Goal: Task Accomplishment & Management: Manage account settings

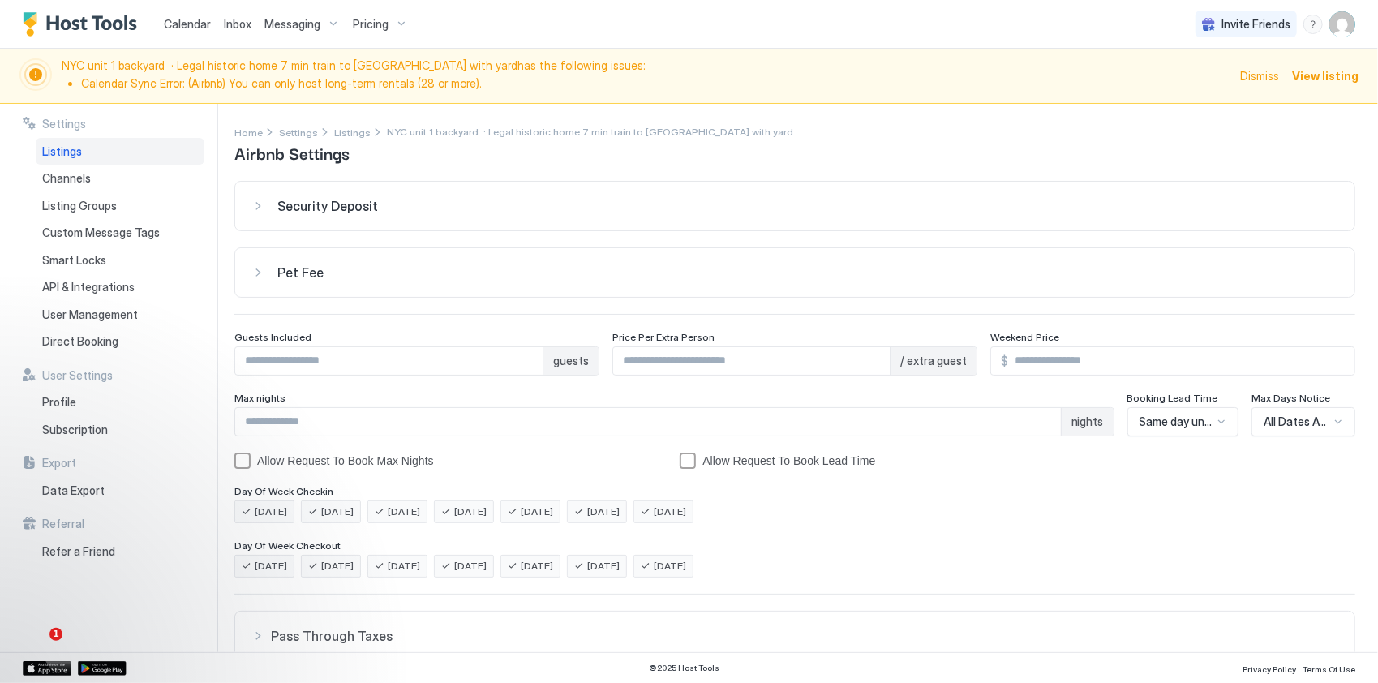
click at [1345, 28] on img "User profile" at bounding box center [1342, 24] width 26 height 26
click at [1204, 97] on div "Settings" at bounding box center [1251, 91] width 206 height 28
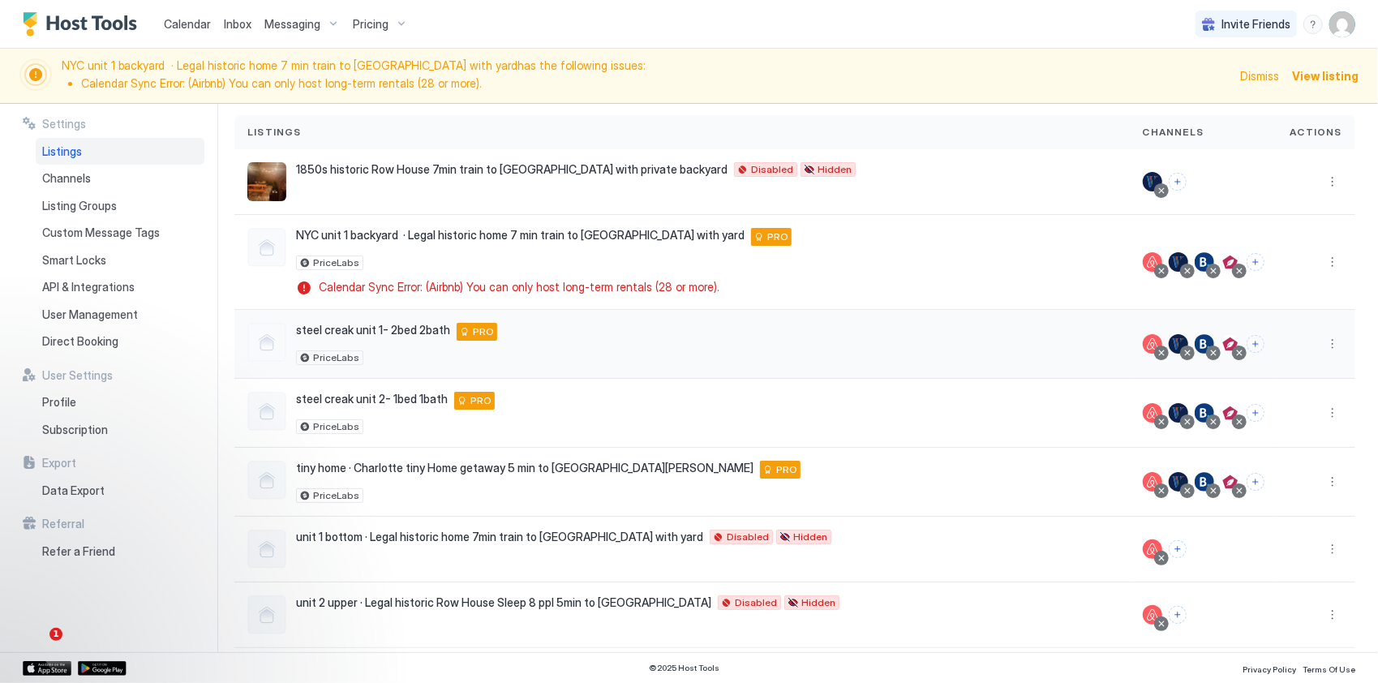
scroll to position [118, 0]
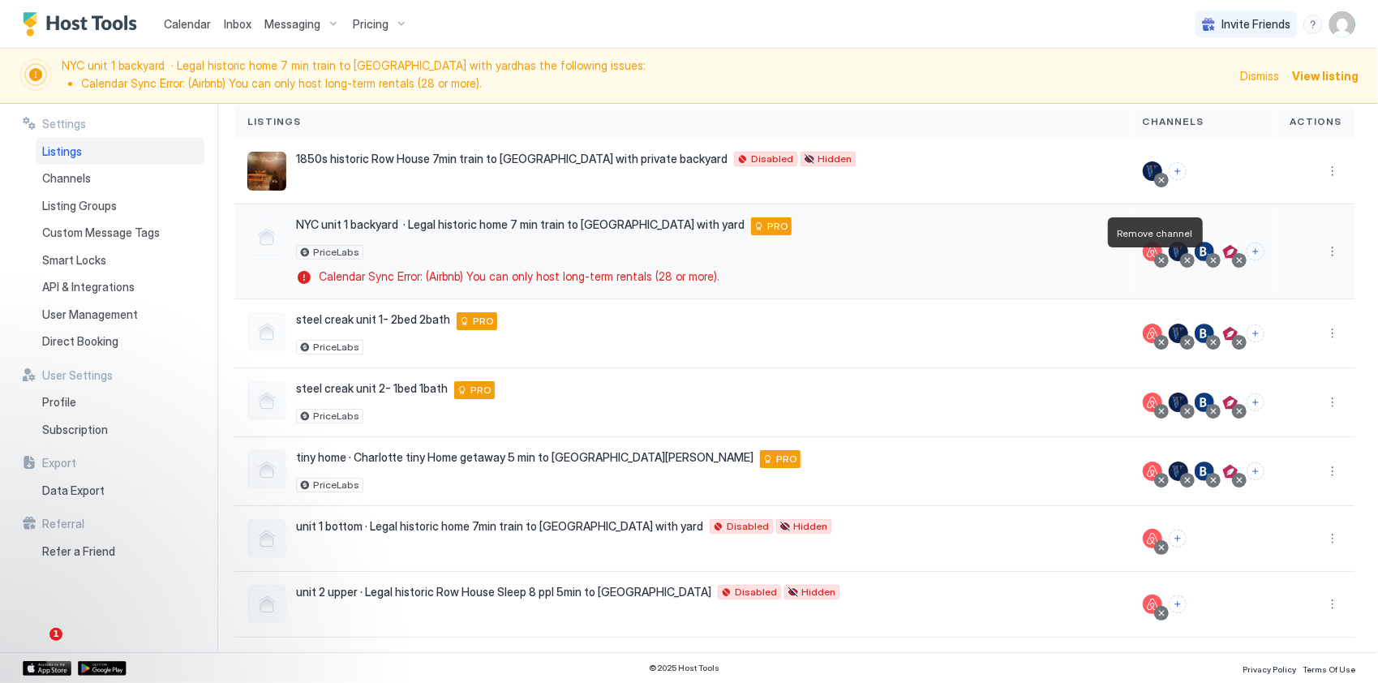
click at [1157, 258] on div at bounding box center [1161, 260] width 8 height 8
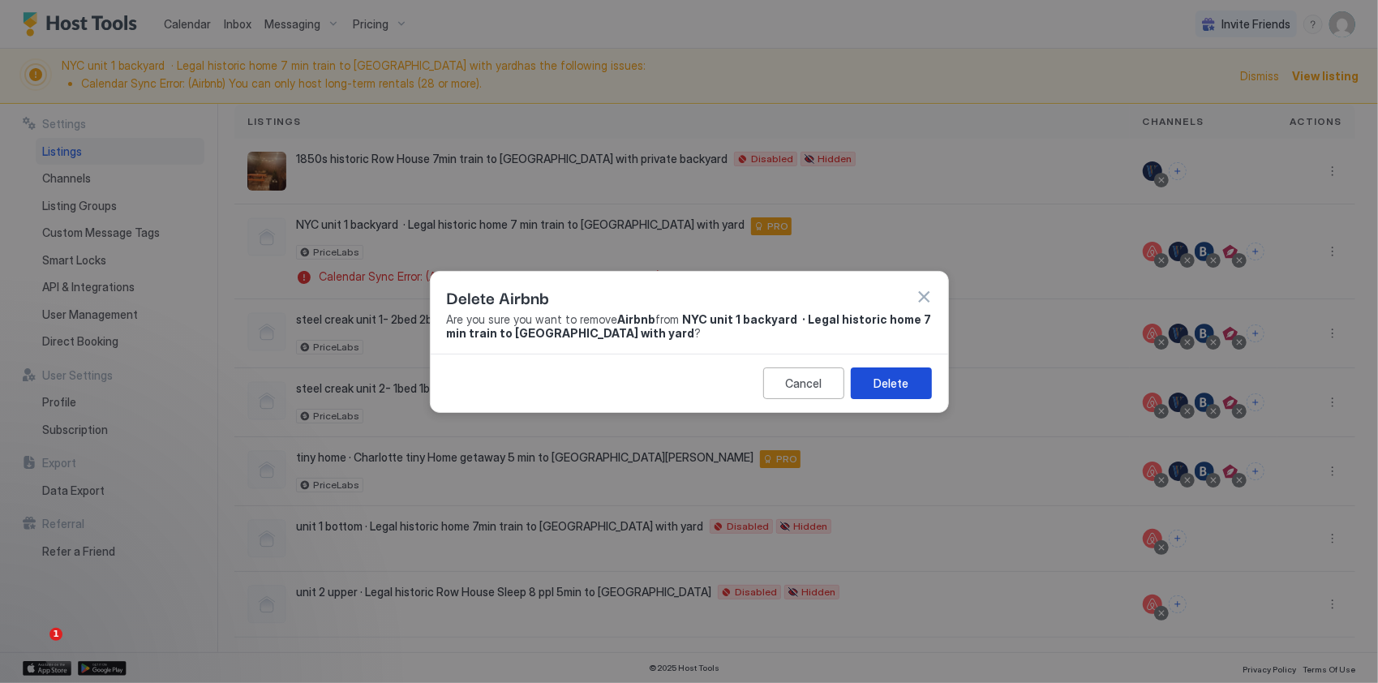
click at [897, 380] on div "Delete" at bounding box center [891, 383] width 35 height 17
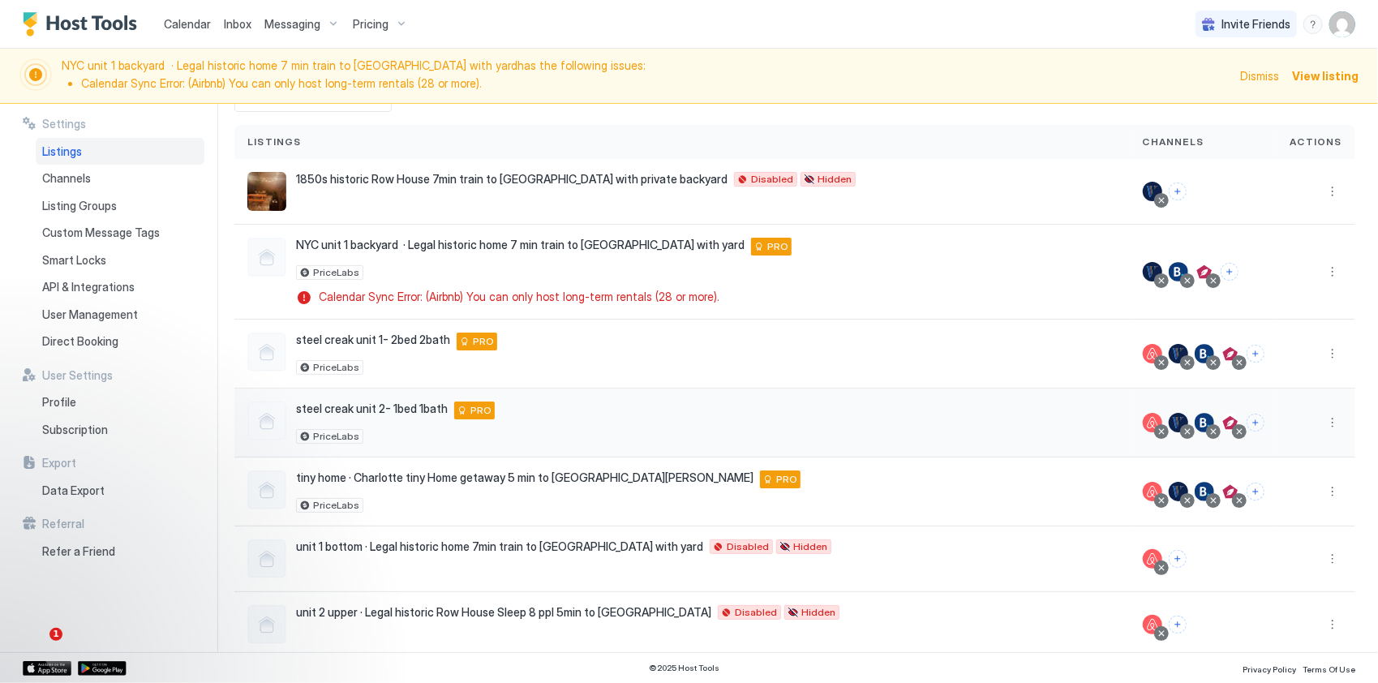
scroll to position [118, 0]
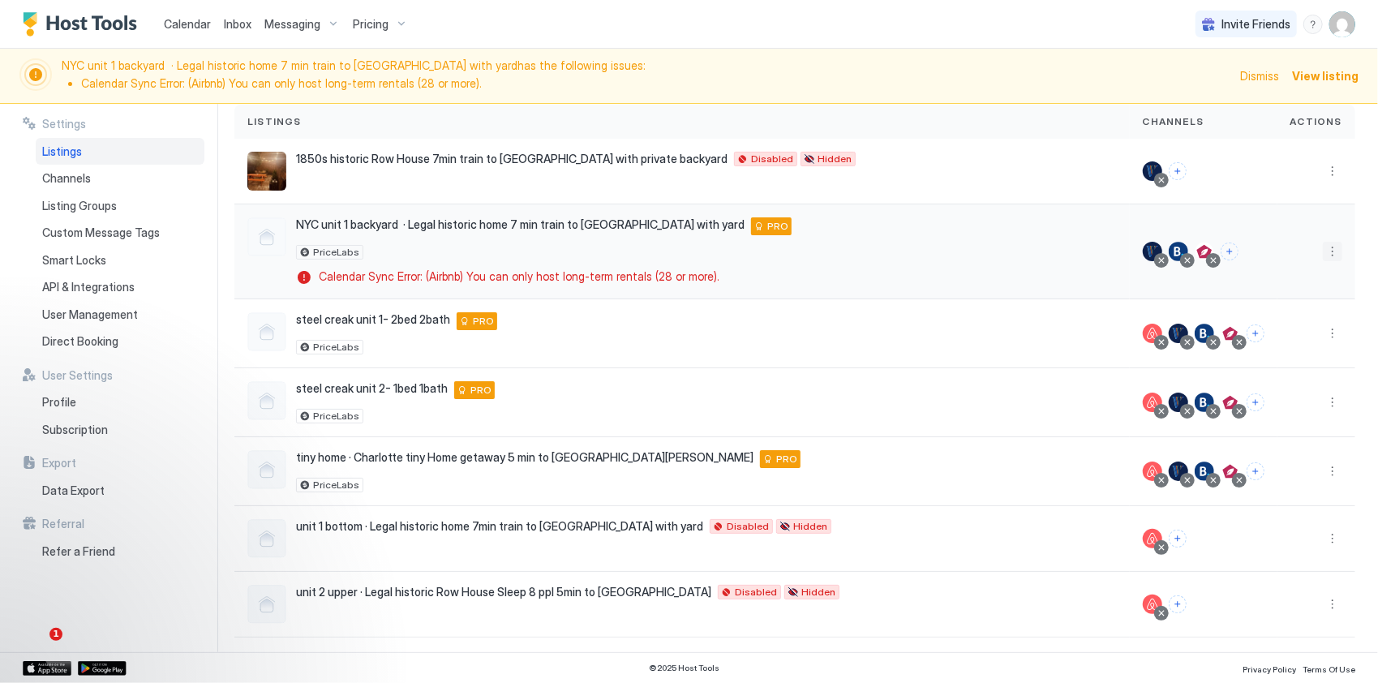
click at [1327, 247] on button "More options" at bounding box center [1332, 251] width 19 height 19
click at [821, 222] on div at bounding box center [689, 341] width 1378 height 683
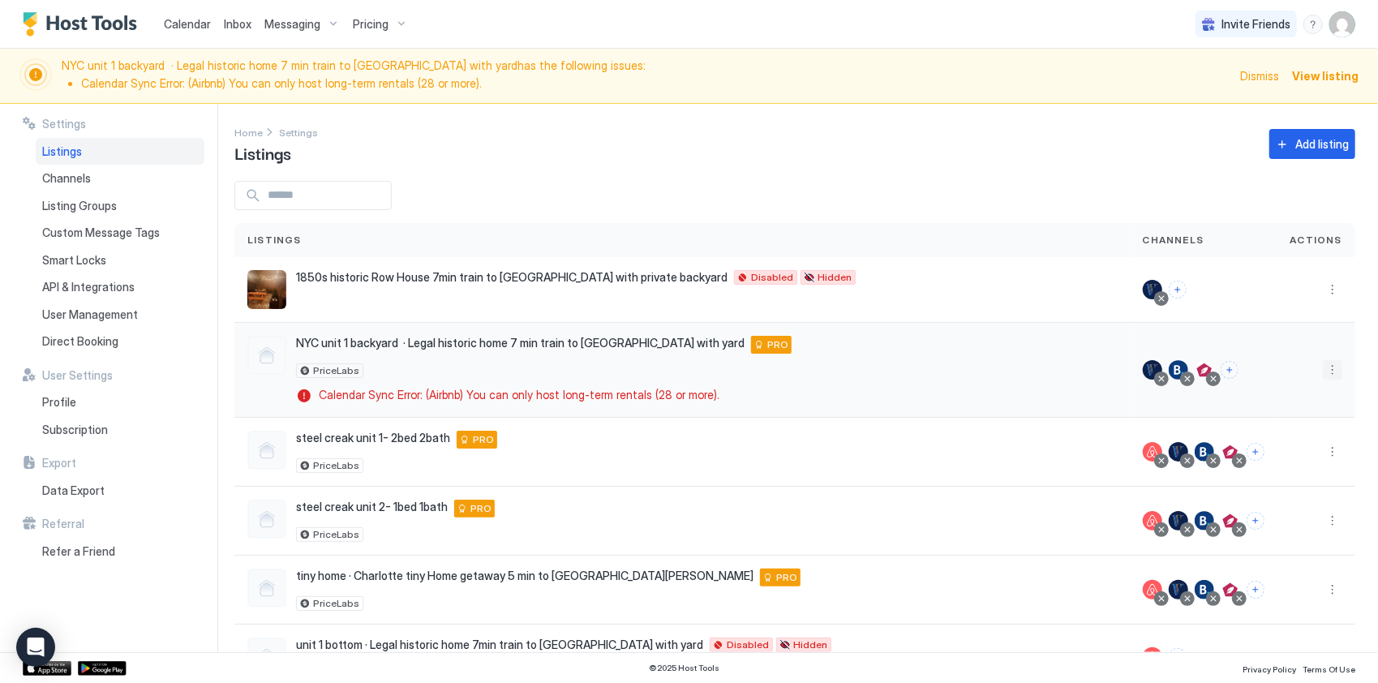
click at [1323, 362] on button "More options" at bounding box center [1332, 369] width 19 height 19
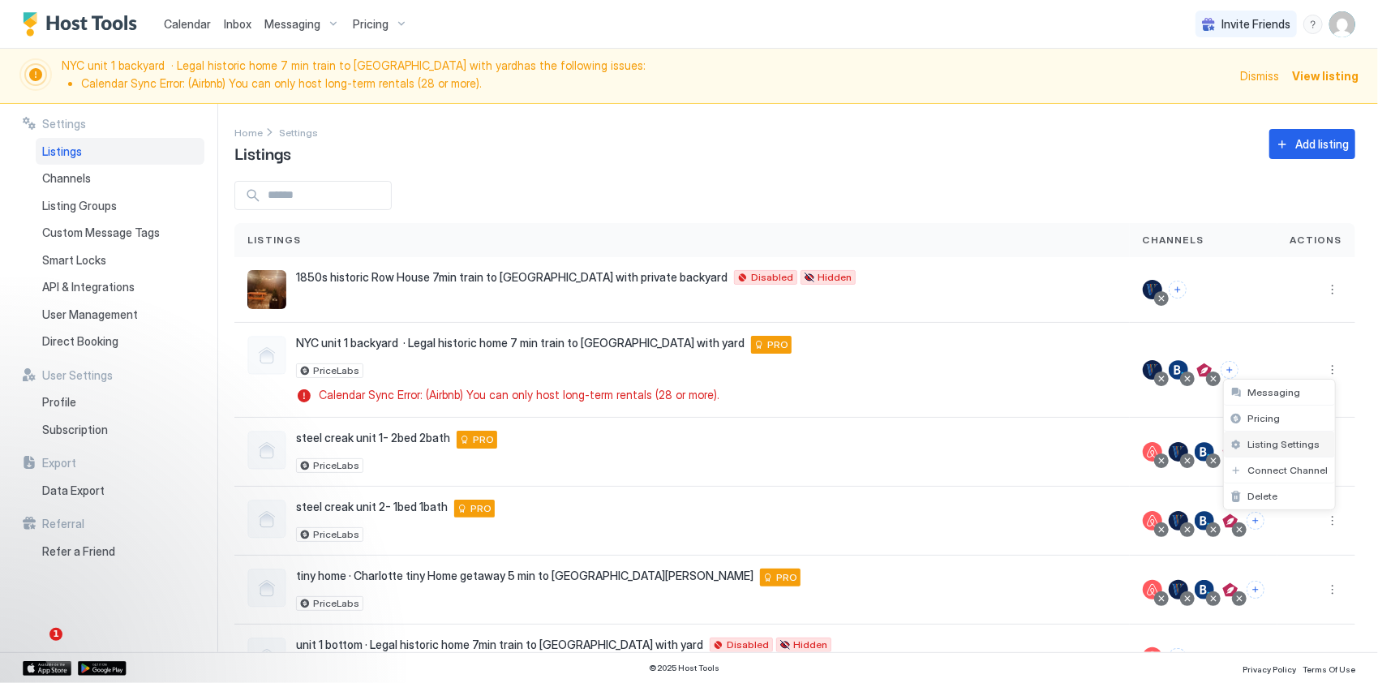
click at [1274, 444] on span "Listing Settings" at bounding box center [1284, 444] width 72 height 12
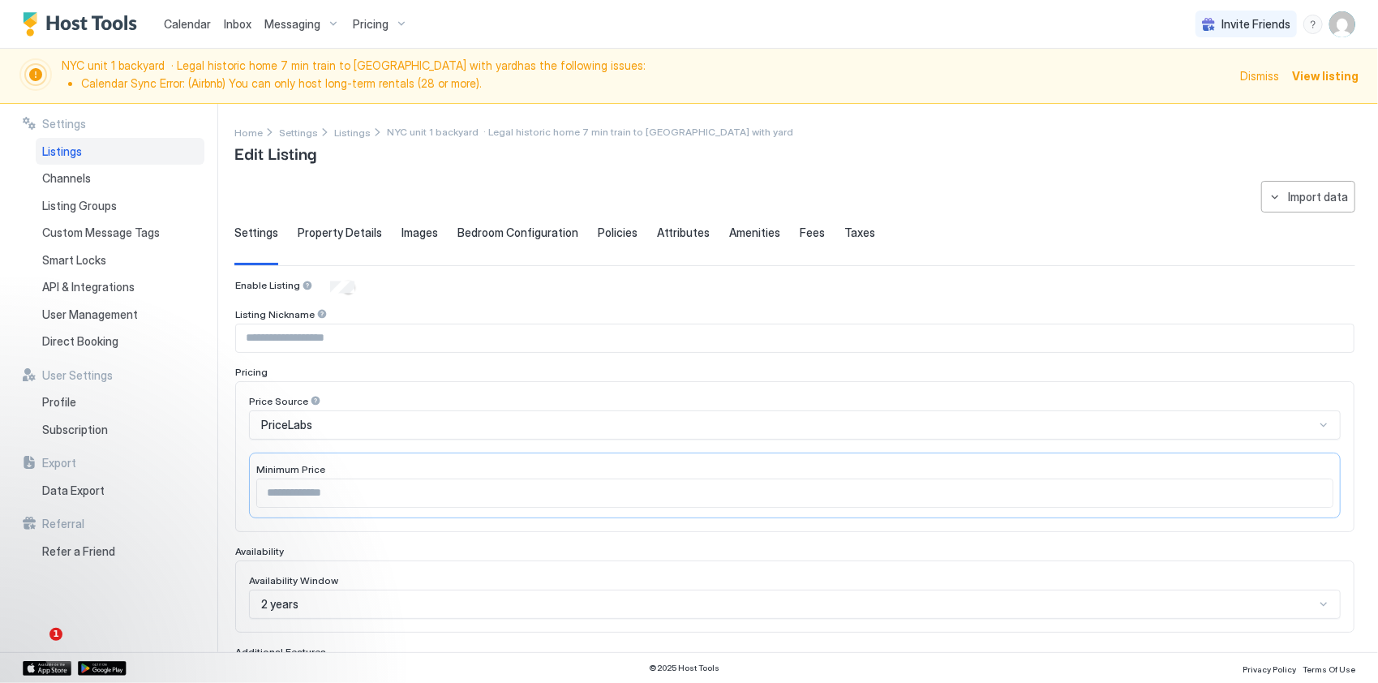
click at [352, 227] on span "Property Details" at bounding box center [340, 232] width 84 height 15
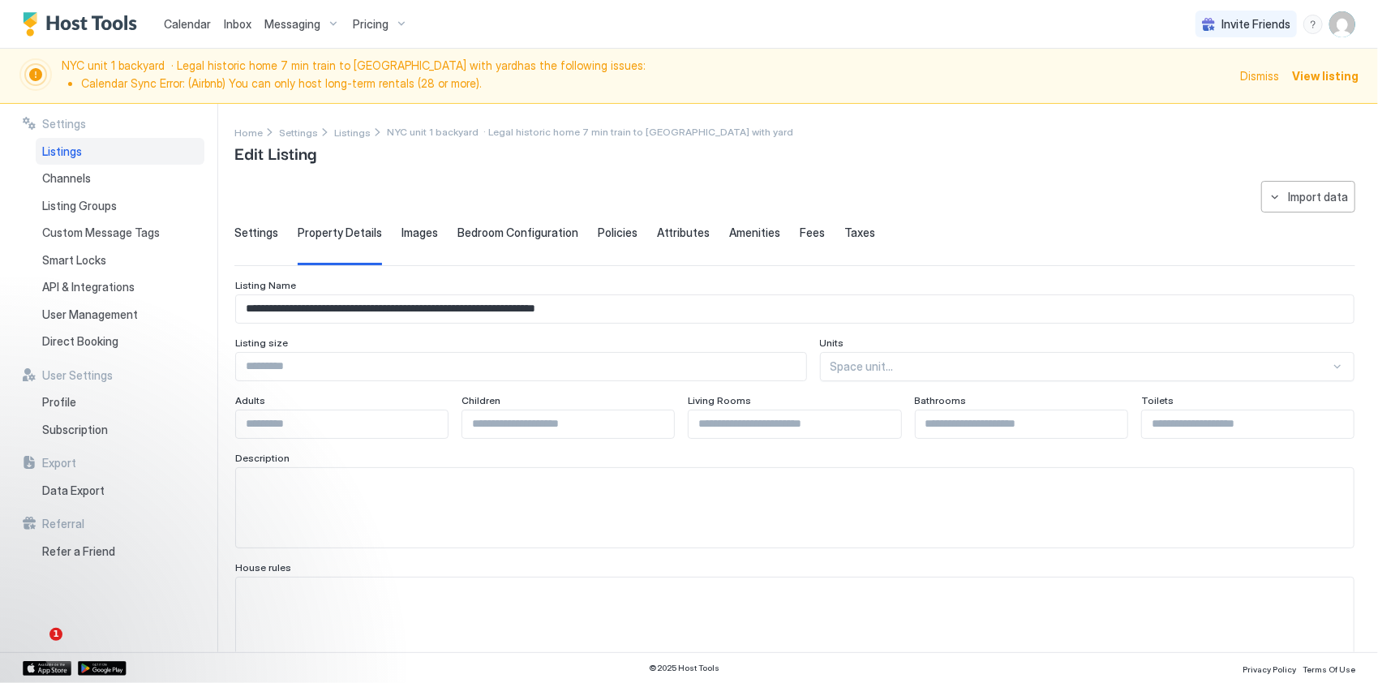
click at [444, 227] on div "Settings Property Details Images Bedroom Configuration Policies Attributes Amen…" at bounding box center [794, 245] width 1121 height 40
click at [419, 234] on span "Images" at bounding box center [419, 232] width 36 height 15
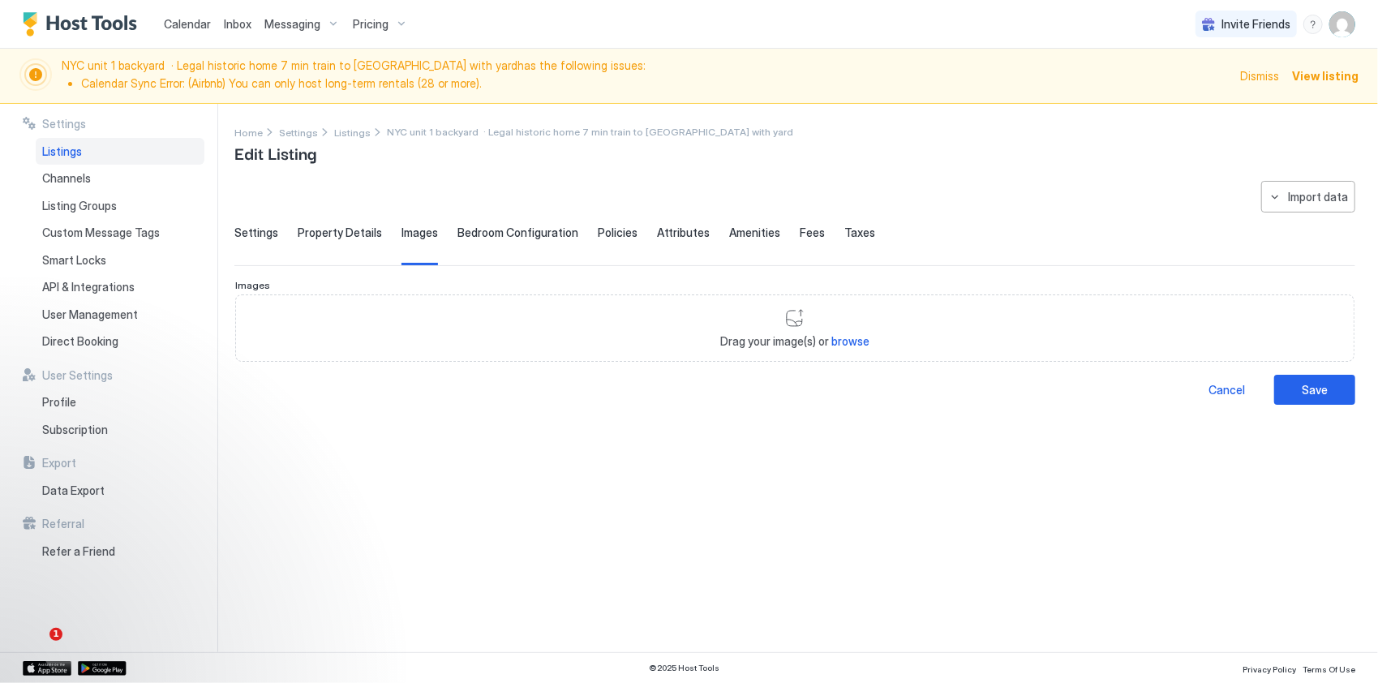
click at [479, 234] on span "Bedroom Configuration" at bounding box center [517, 232] width 121 height 15
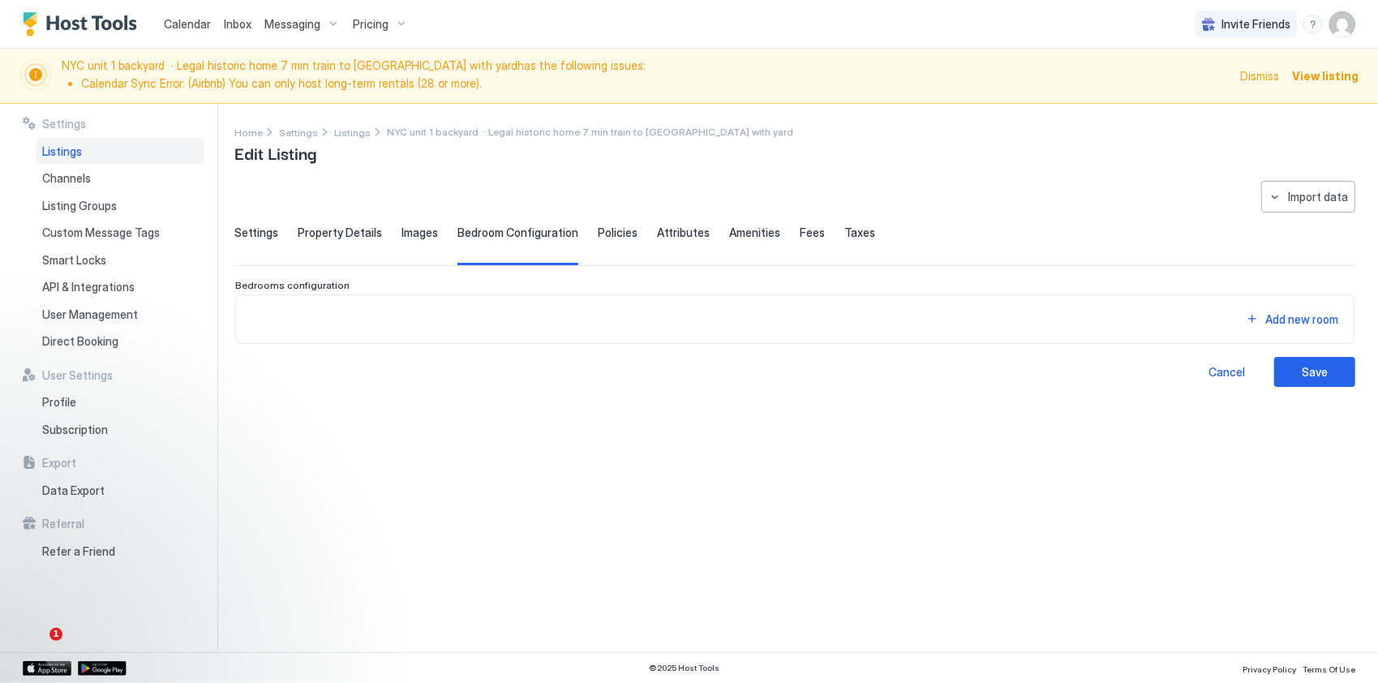
click at [582, 228] on div "Settings Property Details Images Bedroom Configuration Policies Attributes Amen…" at bounding box center [794, 245] width 1121 height 40
click at [599, 238] on span "Policies" at bounding box center [618, 232] width 40 height 15
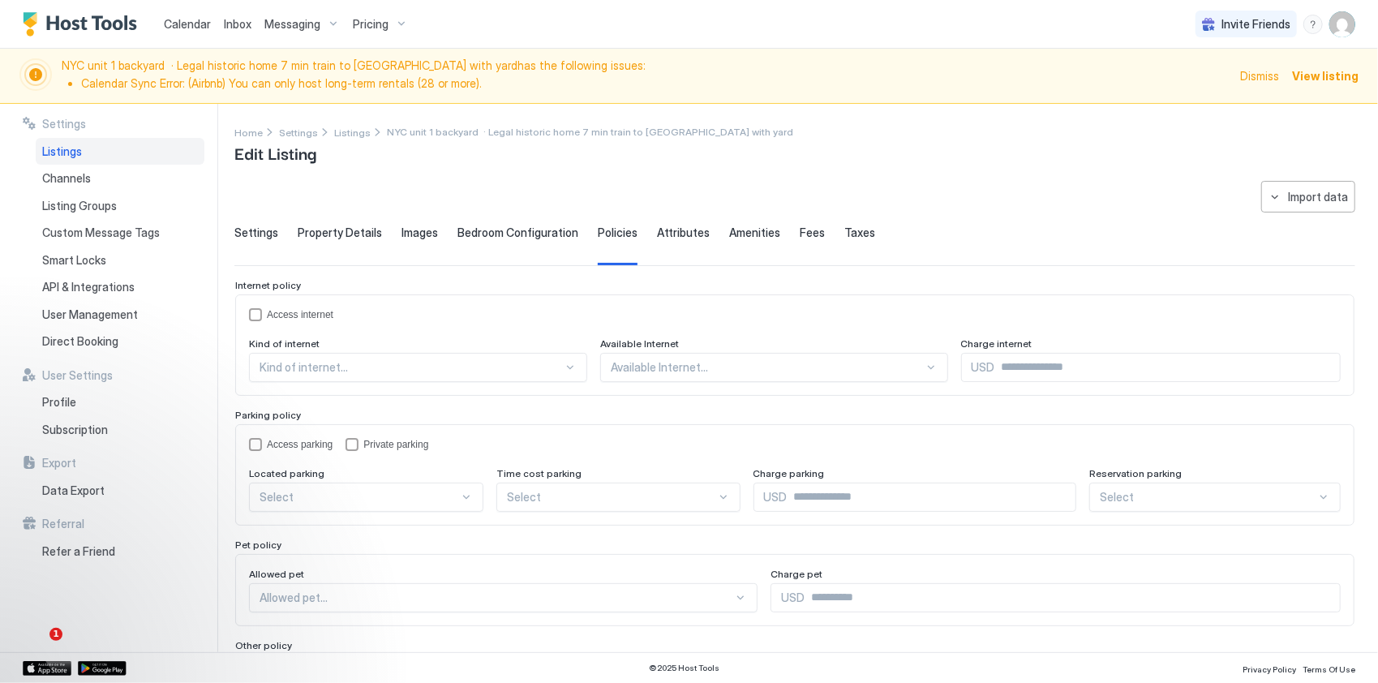
drag, startPoint x: 650, startPoint y: 230, endPoint x: 699, endPoint y: 232, distance: 49.5
click at [657, 230] on span "Attributes" at bounding box center [683, 232] width 53 height 15
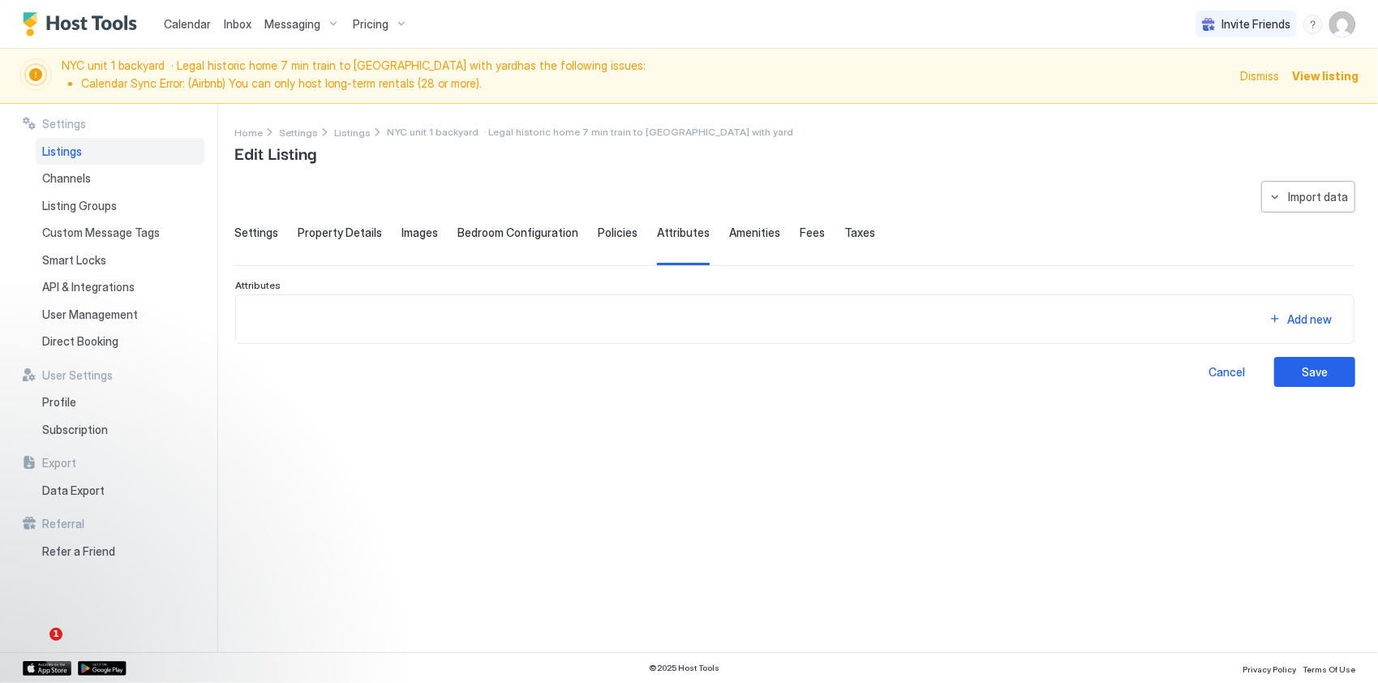
click at [738, 222] on div "**********" at bounding box center [794, 284] width 1121 height 206
click at [766, 227] on div "Settings Property Details Images Bedroom Configuration Policies Attributes Amen…" at bounding box center [794, 245] width 1121 height 40
drag, startPoint x: 748, startPoint y: 229, endPoint x: 546, endPoint y: 221, distance: 202.1
click at [743, 229] on span "Amenities" at bounding box center [754, 232] width 51 height 15
click at [602, 238] on div "Policies" at bounding box center [618, 245] width 40 height 40
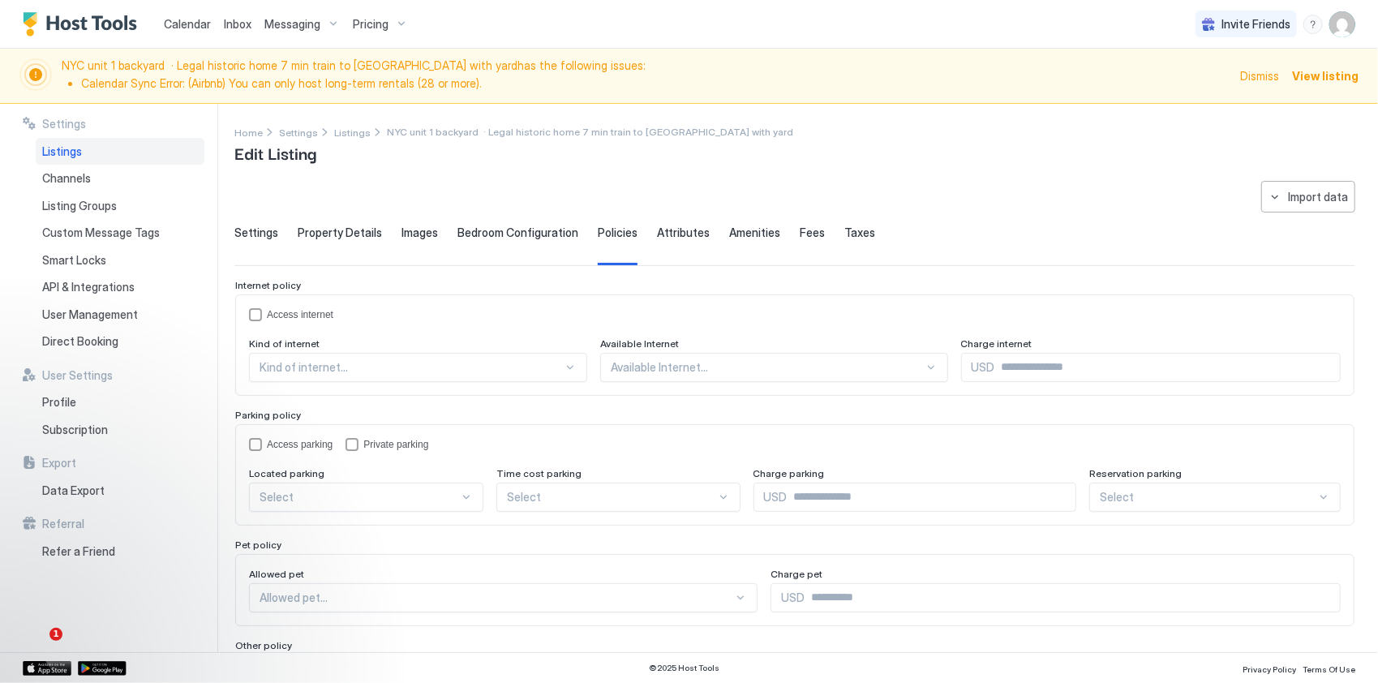
click at [268, 234] on span "Settings" at bounding box center [256, 232] width 44 height 15
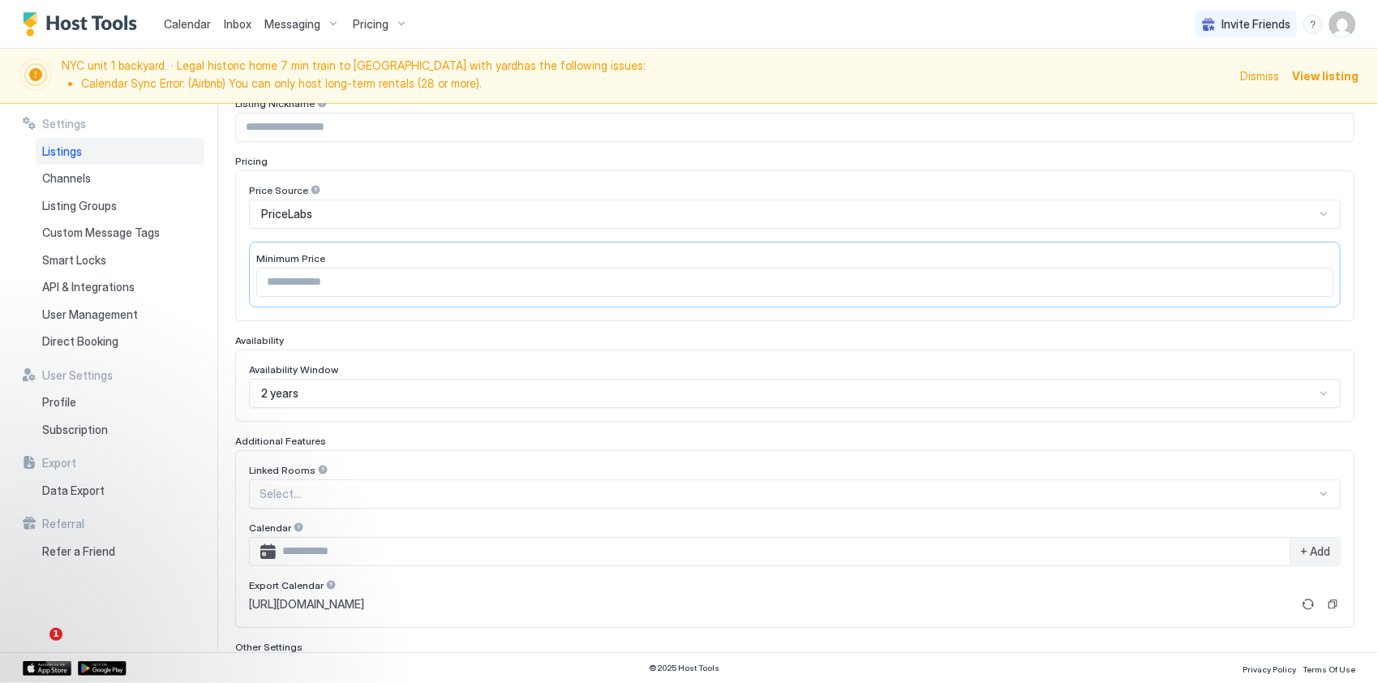
scroll to position [371, 0]
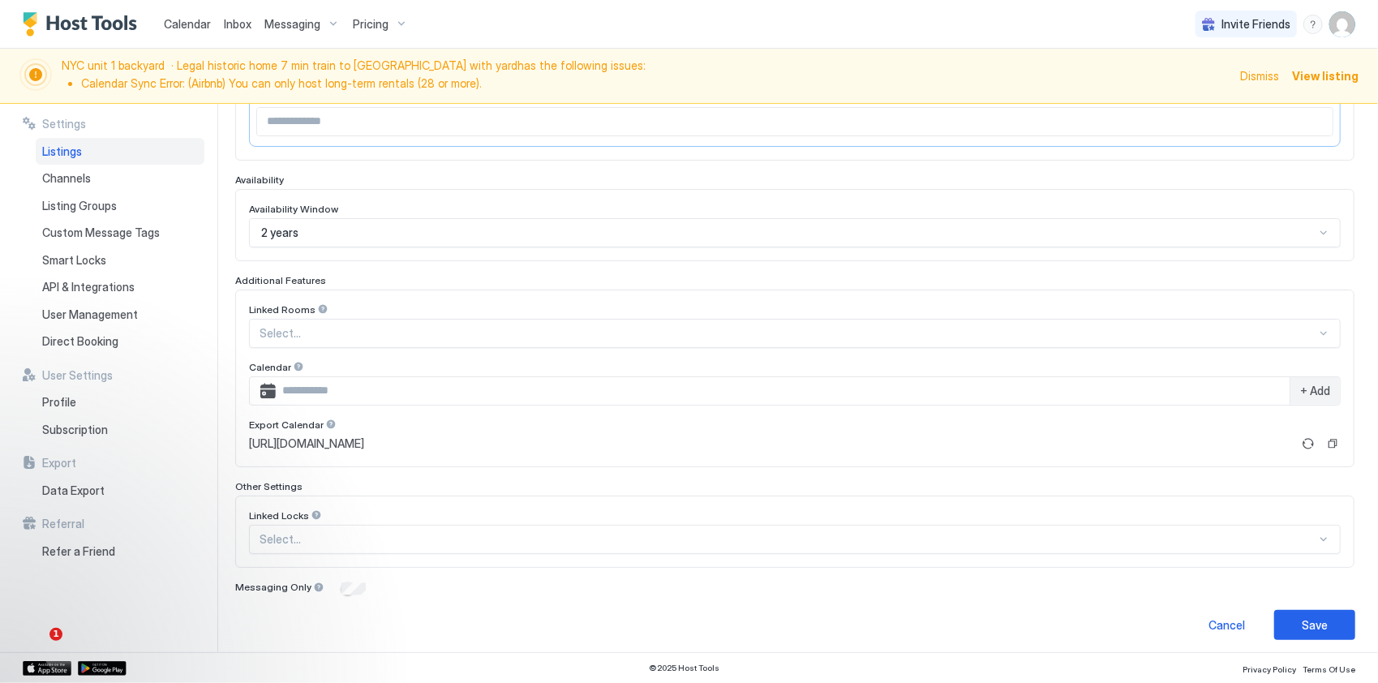
click at [362, 76] on li "Calendar Sync Error: (Airbnb) You can only host long-term rentals (28 or more)." at bounding box center [655, 83] width 1149 height 15
click at [1312, 71] on span "View listing" at bounding box center [1325, 75] width 67 height 17
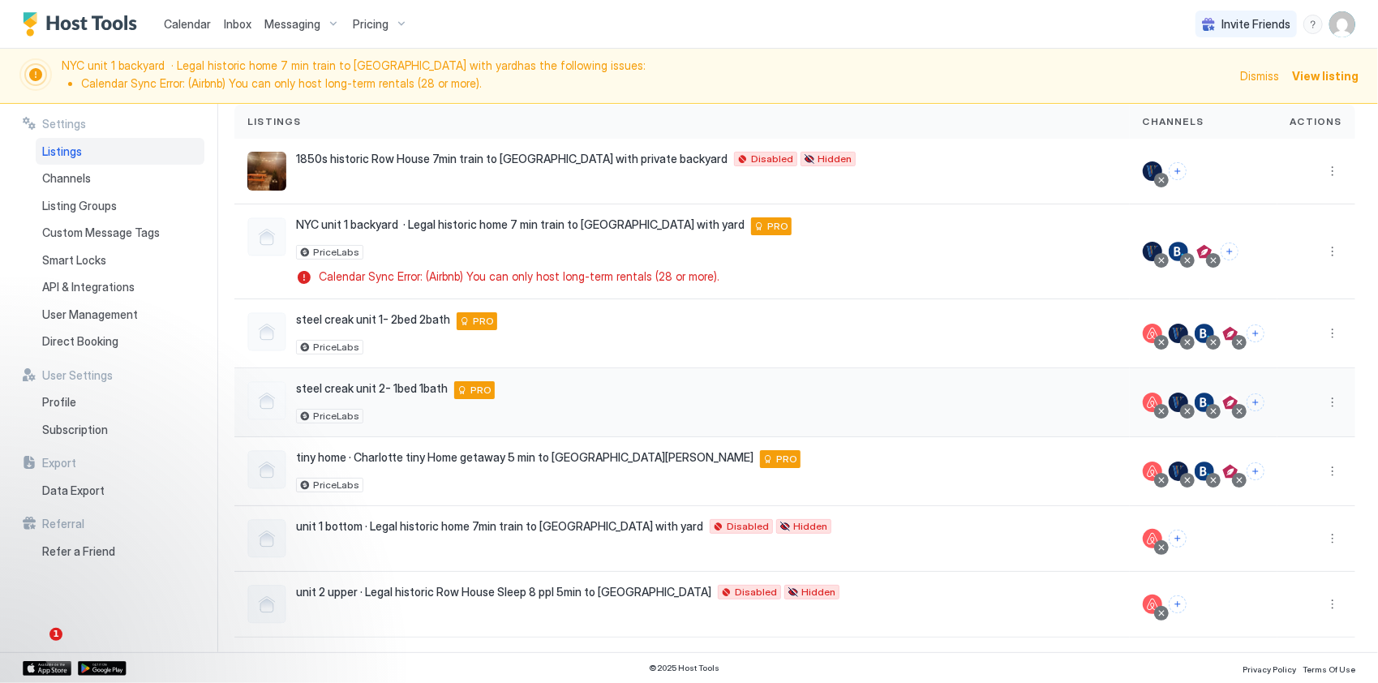
scroll to position [118, 0]
